Goal: Contribute content: Contribute content

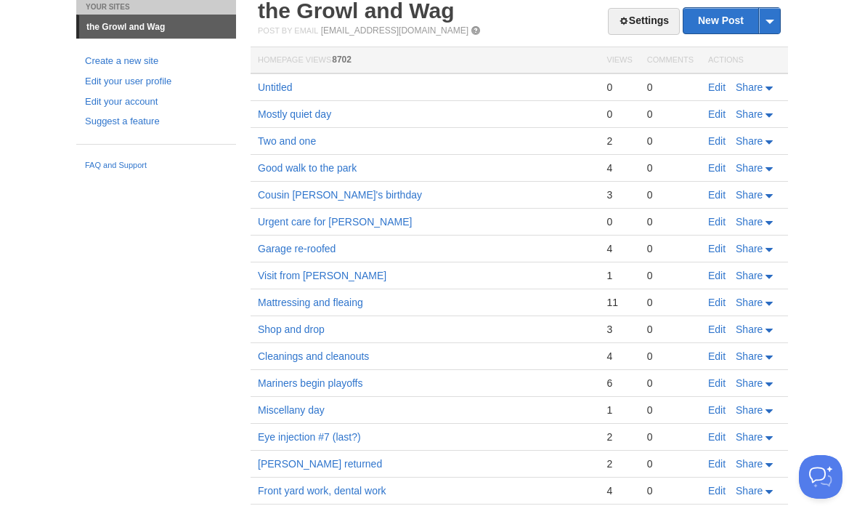
scroll to position [55, 0]
click at [717, 84] on link "Edit" at bounding box center [717, 87] width 17 height 12
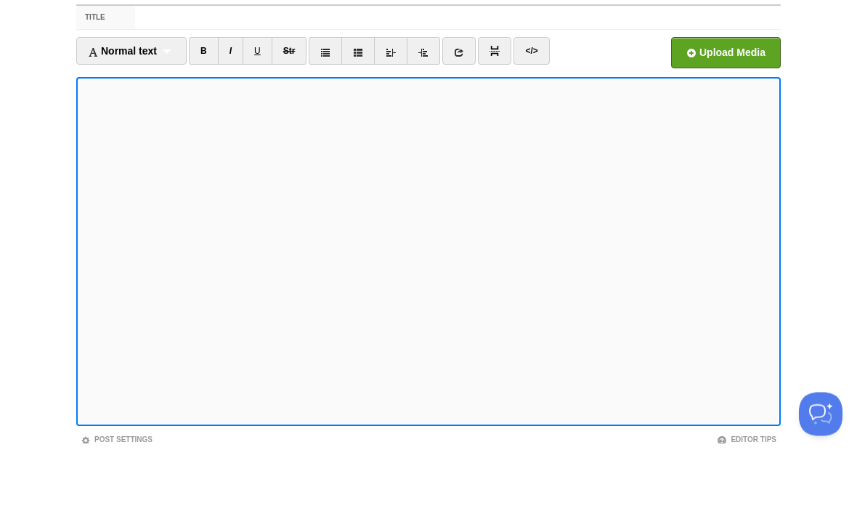
click at [526, 100] on link "</>" at bounding box center [532, 114] width 36 height 28
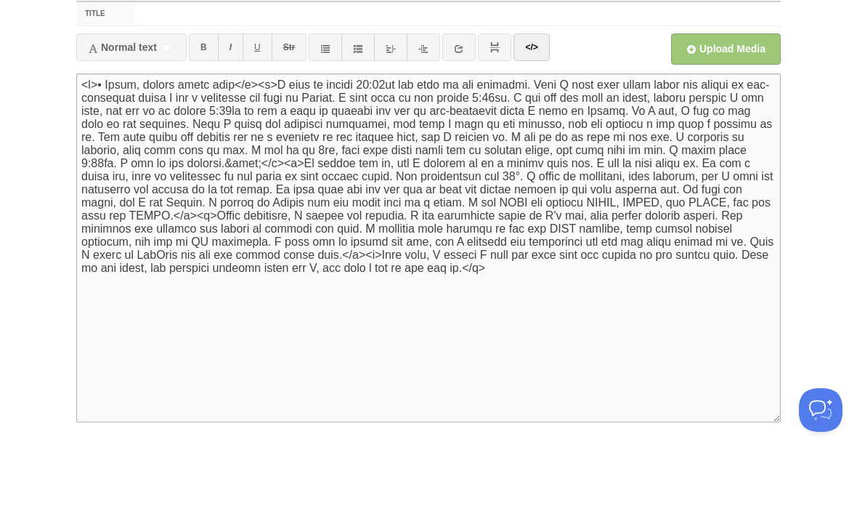
click at [239, 140] on textarea at bounding box center [428, 314] width 705 height 349
click at [235, 140] on textarea at bounding box center [428, 314] width 705 height 349
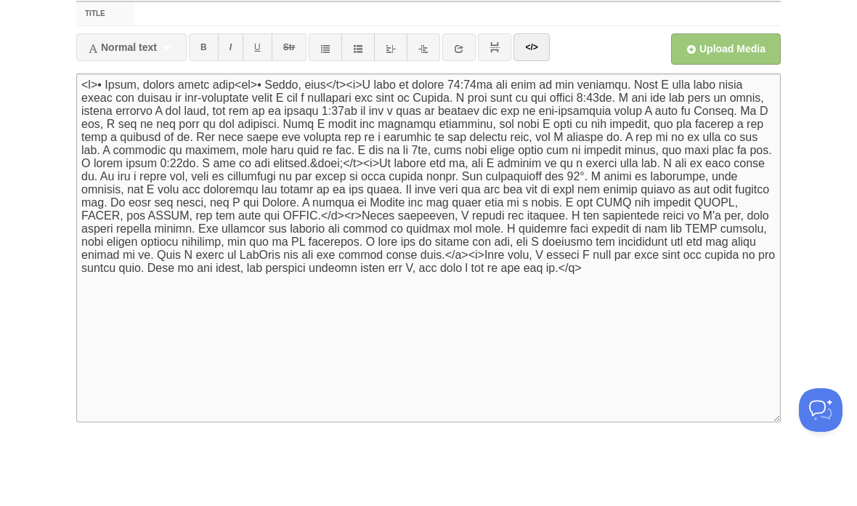
type textarea "<l>• Ipsum, dolors ametc adip<el>• Seddo, eiusm</t><i>U labo et dolore 44:31ma …"
click at [538, 100] on link "</>" at bounding box center [532, 114] width 36 height 28
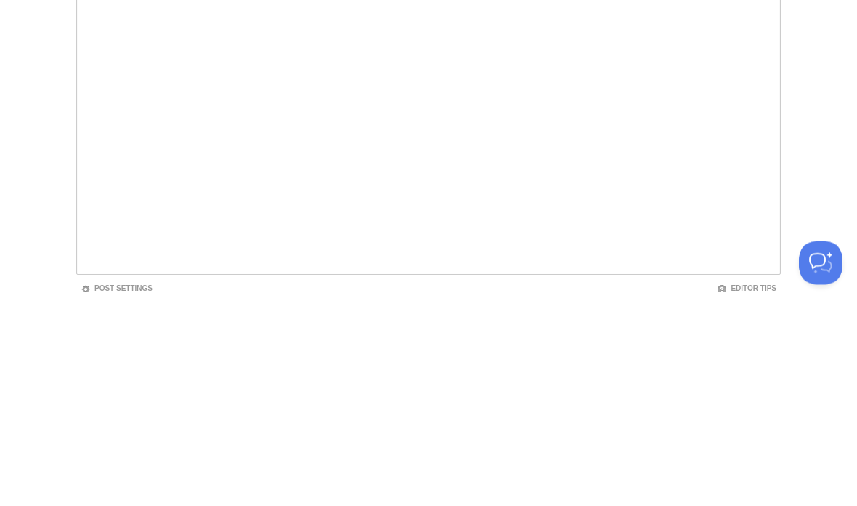
scroll to position [108, 0]
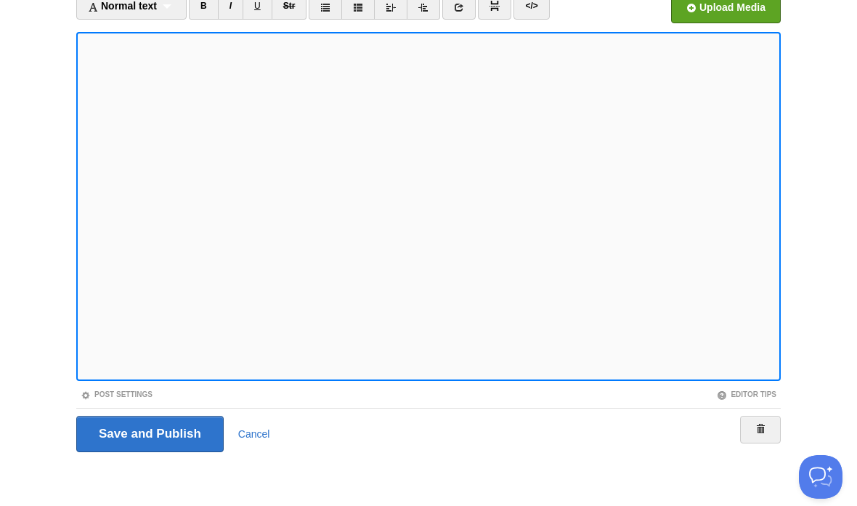
click at [160, 430] on input "Save and Publish" at bounding box center [150, 434] width 148 height 36
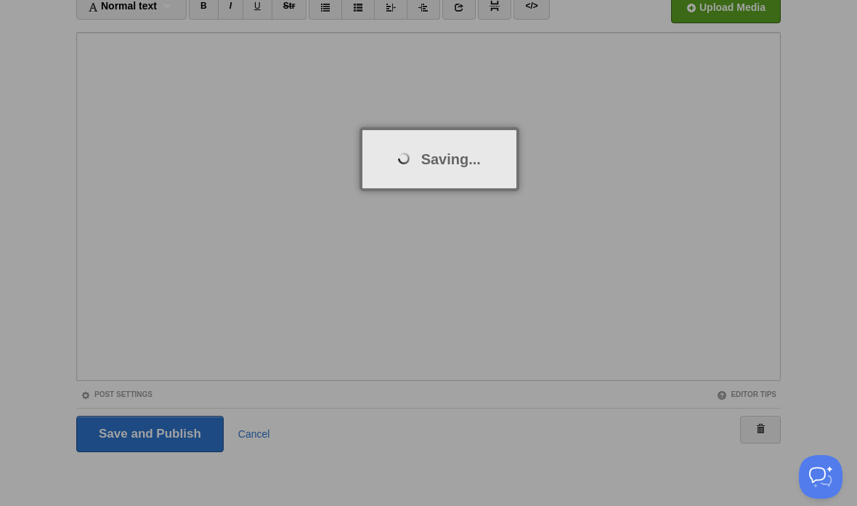
scroll to position [55, 0]
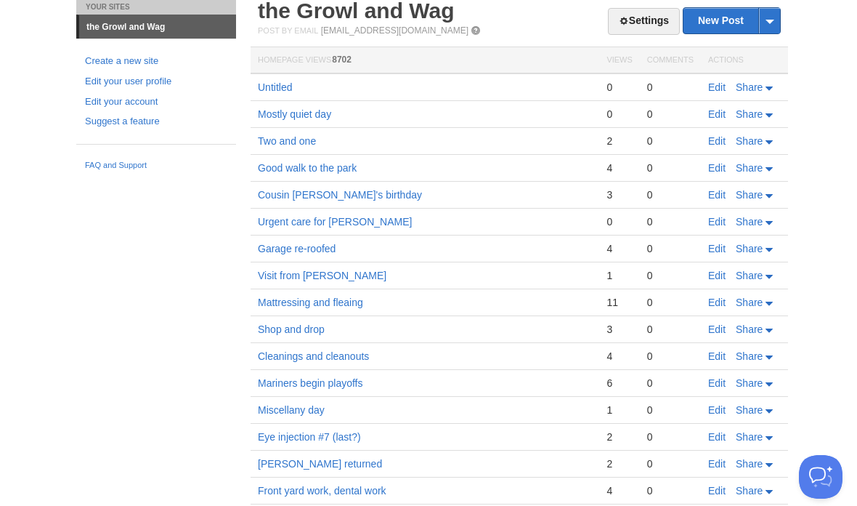
click at [725, 78] on td "Edit Share" at bounding box center [744, 87] width 87 height 28
click at [704, 99] on td "Edit Share" at bounding box center [744, 87] width 87 height 28
click at [711, 88] on link "Edit" at bounding box center [717, 87] width 17 height 12
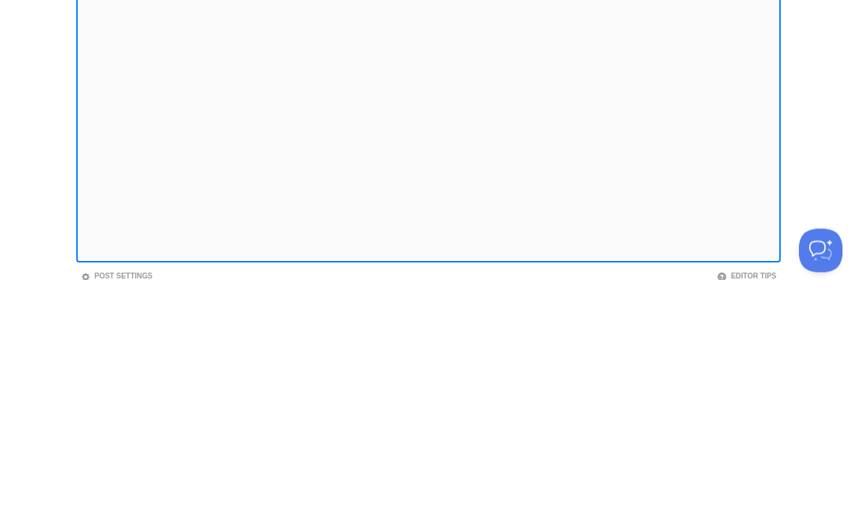
scroll to position [108, 0]
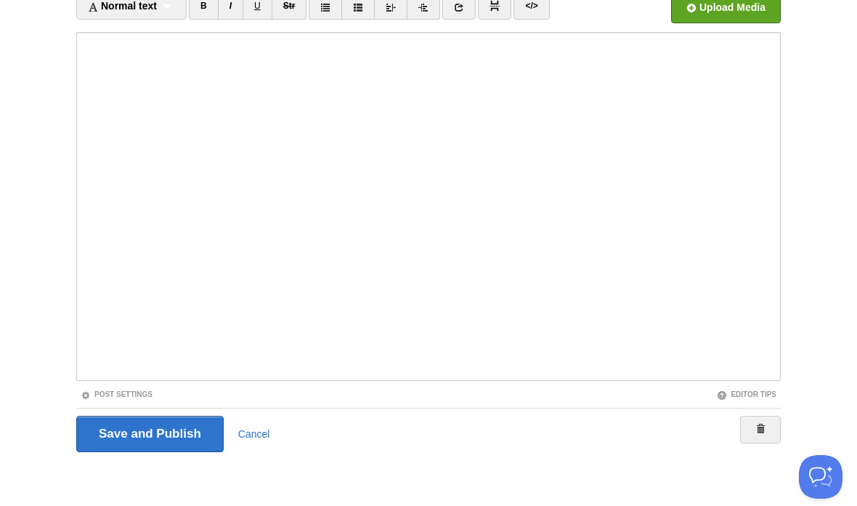
click at [179, 432] on input "Save and Publish" at bounding box center [150, 434] width 148 height 36
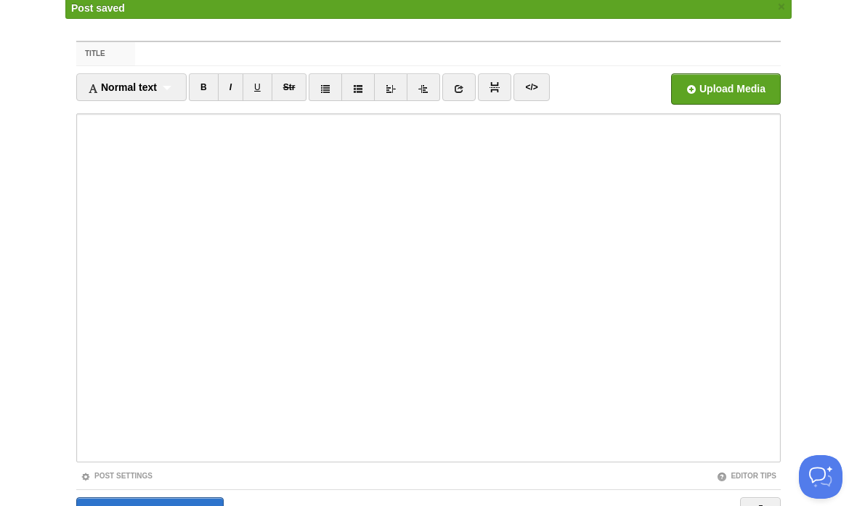
scroll to position [55, 0]
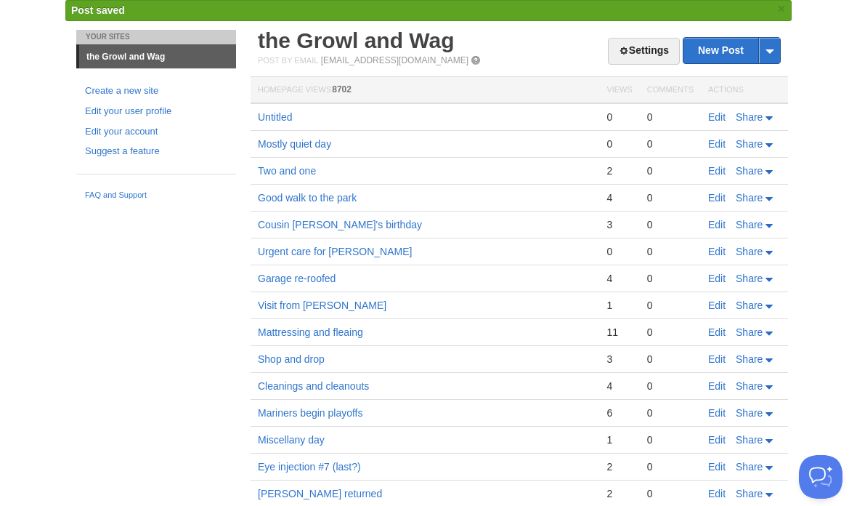
click at [706, 116] on td "Edit Share" at bounding box center [744, 117] width 87 height 28
click at [718, 120] on link "Edit" at bounding box center [717, 117] width 17 height 12
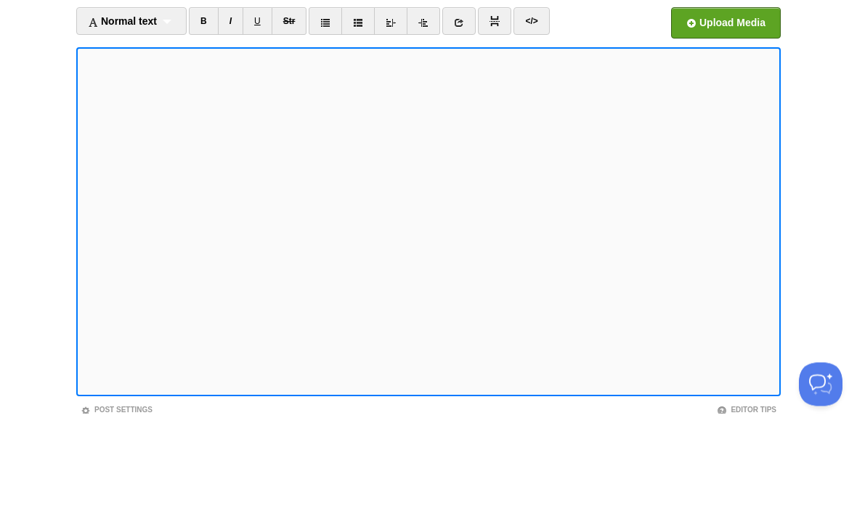
scroll to position [93, 0]
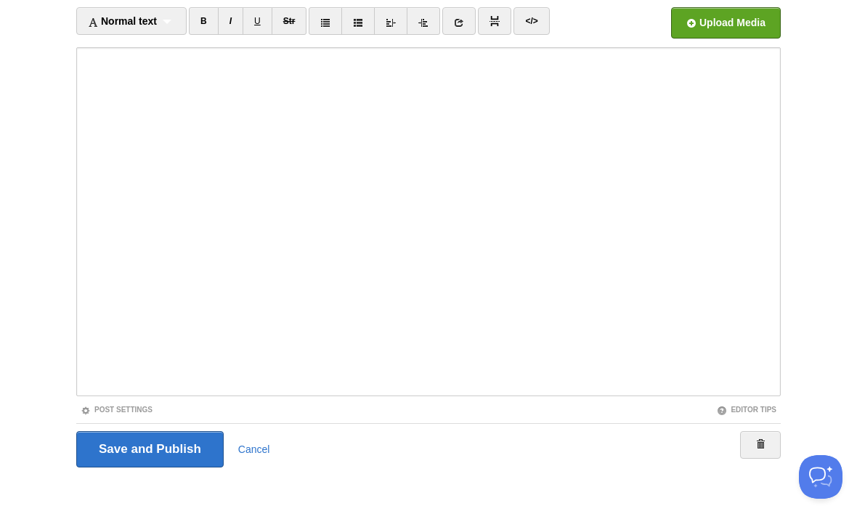
click at [195, 447] on input "Save and Publish" at bounding box center [150, 449] width 148 height 36
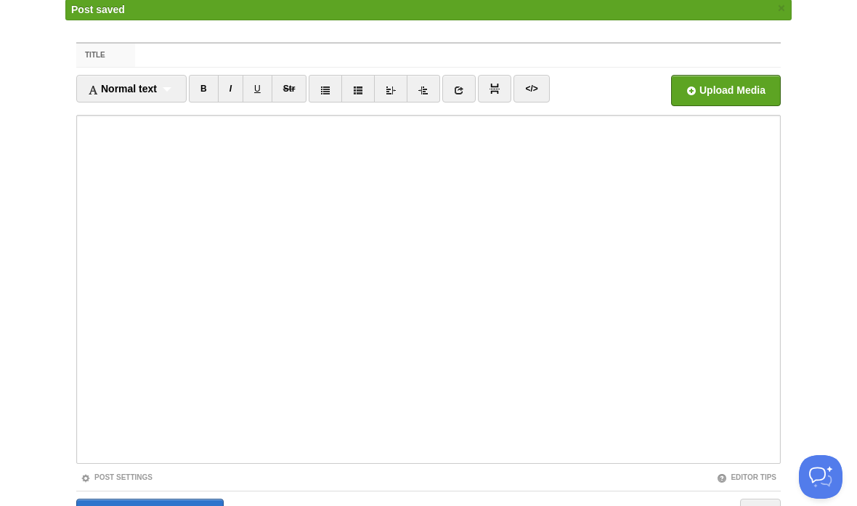
scroll to position [55, 0]
